Goal: Communication & Community: Answer question/provide support

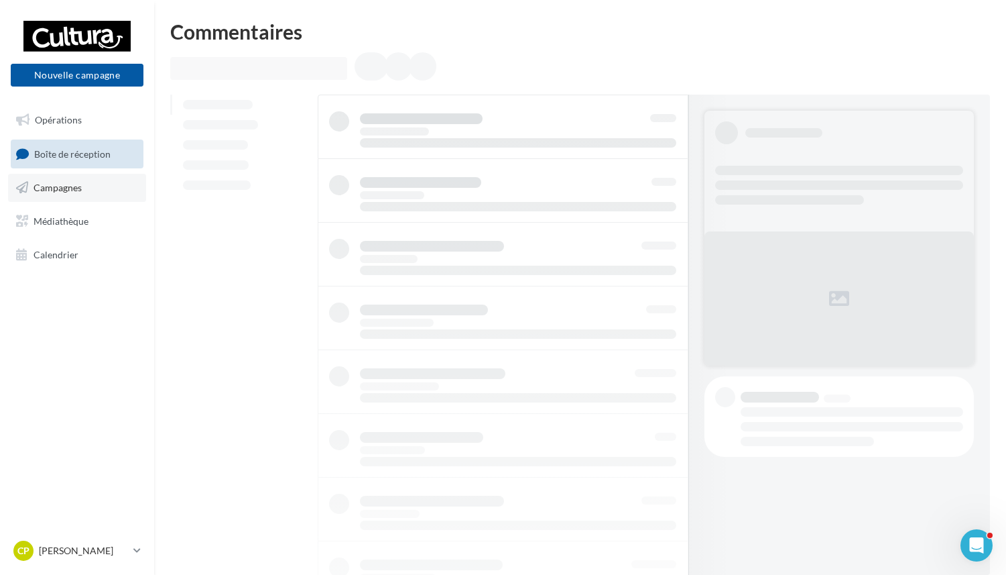
click at [95, 186] on link "Campagnes" at bounding box center [77, 188] width 138 height 28
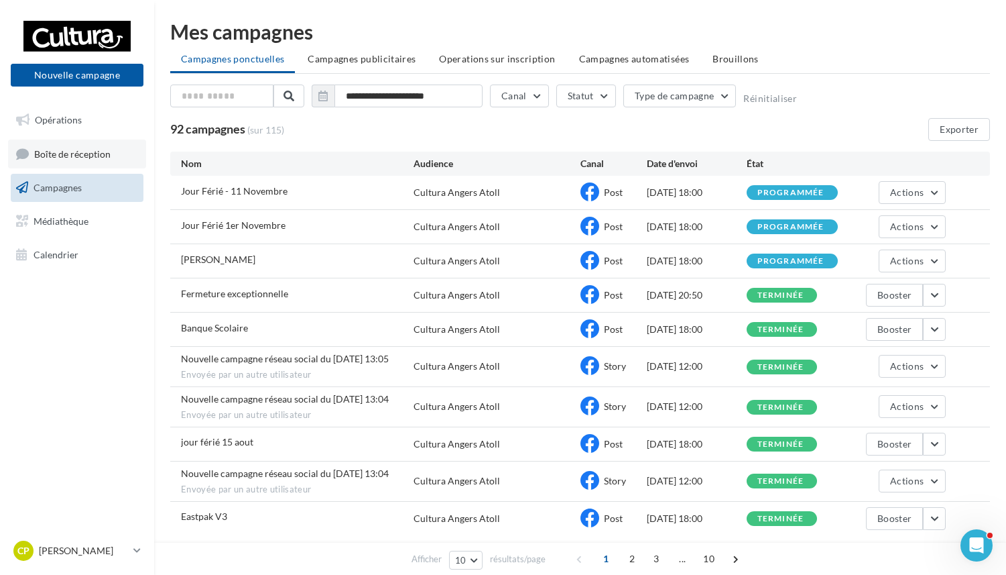
click at [98, 153] on span "Boîte de réception" at bounding box center [72, 152] width 76 height 11
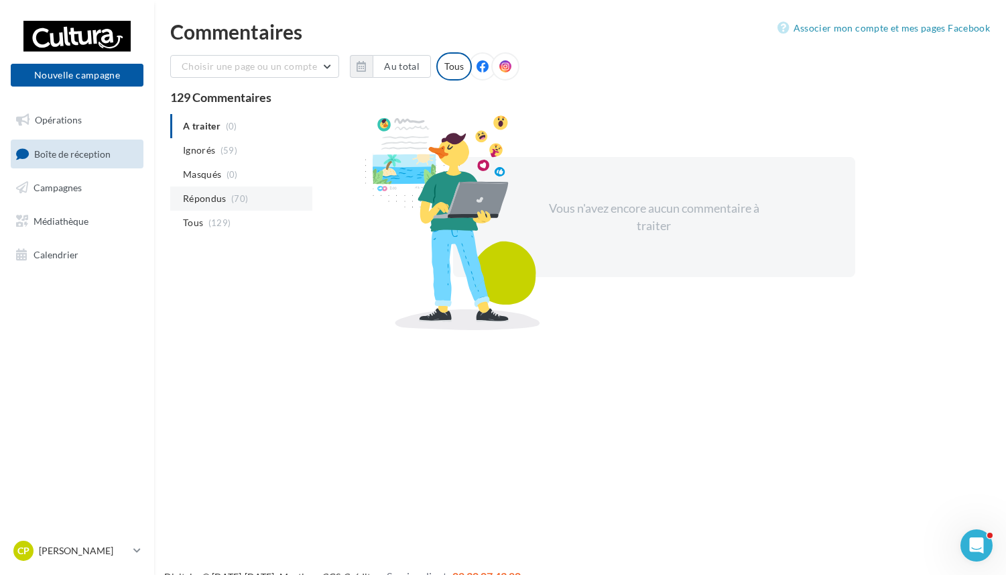
click at [215, 195] on span "Répondus" at bounding box center [205, 198] width 44 height 13
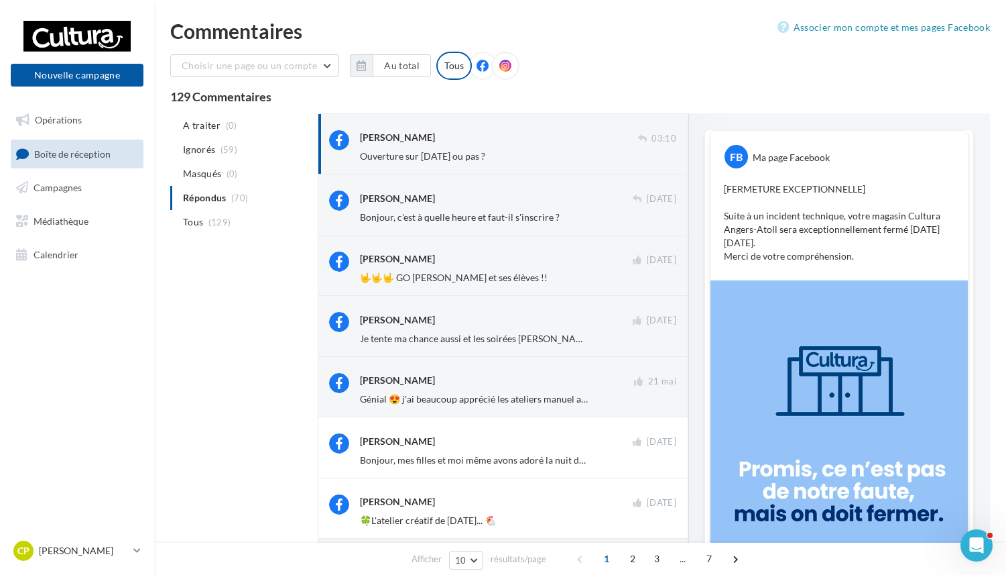
scroll to position [286, 0]
